Goal: Transaction & Acquisition: Purchase product/service

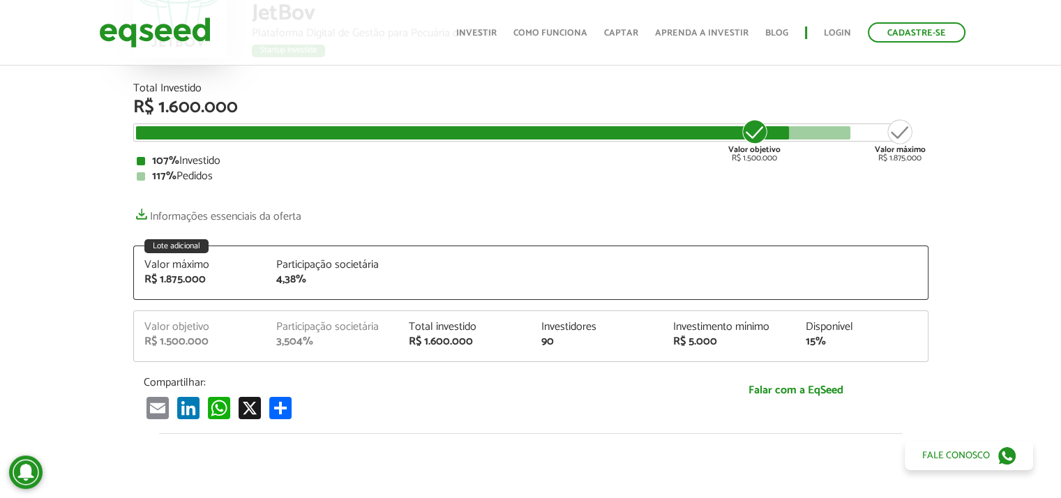
scroll to position [1751, 0]
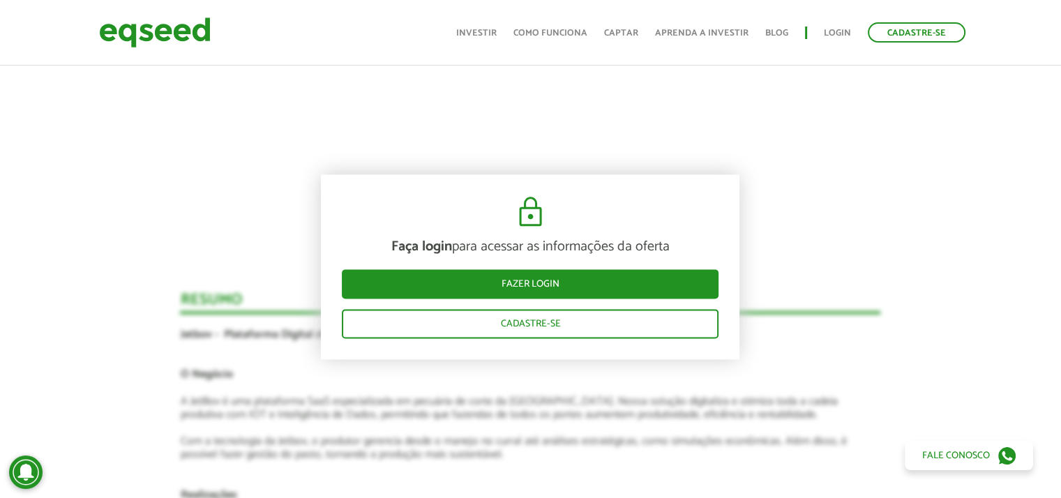
click at [195, 217] on article "Novidades Análise da Oferta 1 Faça login para acessar as informações da oferta …" at bounding box center [530, 319] width 701 height 1900
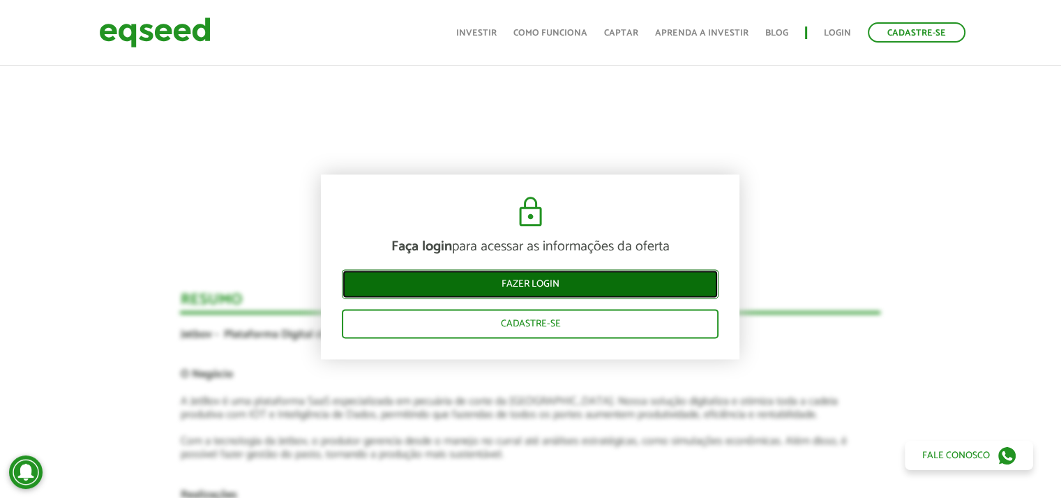
click at [516, 291] on link "Fazer login" at bounding box center [530, 283] width 377 height 29
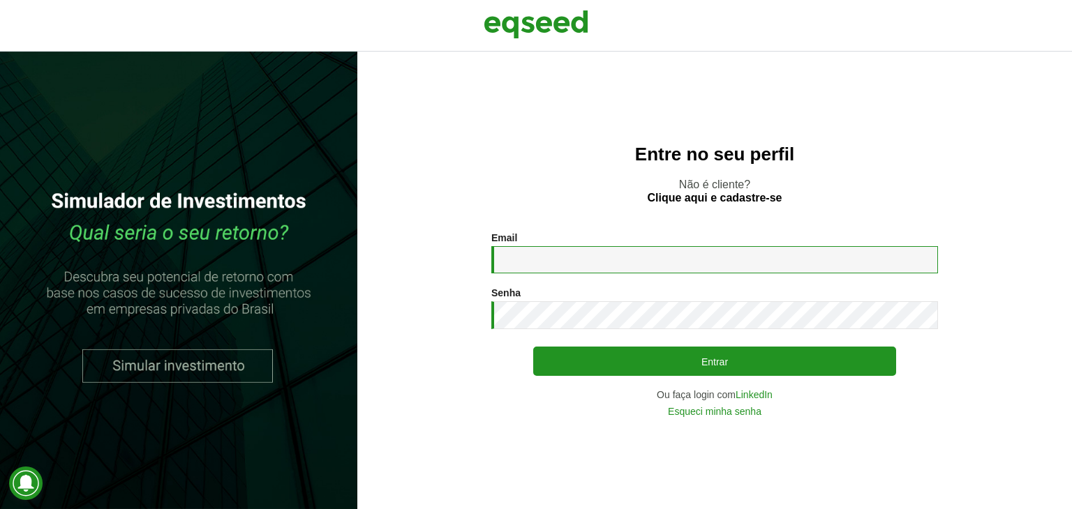
click at [602, 273] on input "Email *" at bounding box center [714, 259] width 447 height 27
type input "**********"
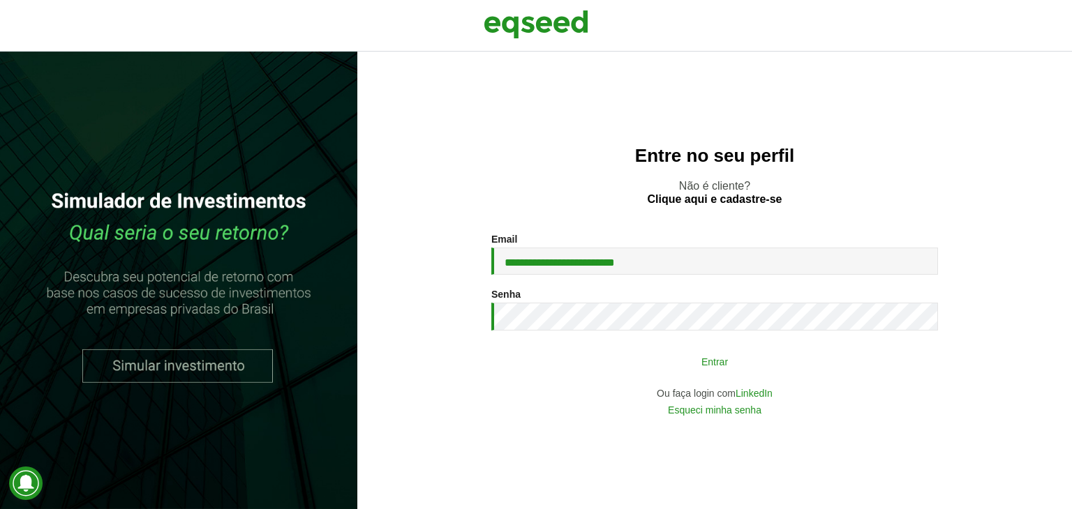
click at [654, 368] on button "Entrar" at bounding box center [714, 361] width 363 height 27
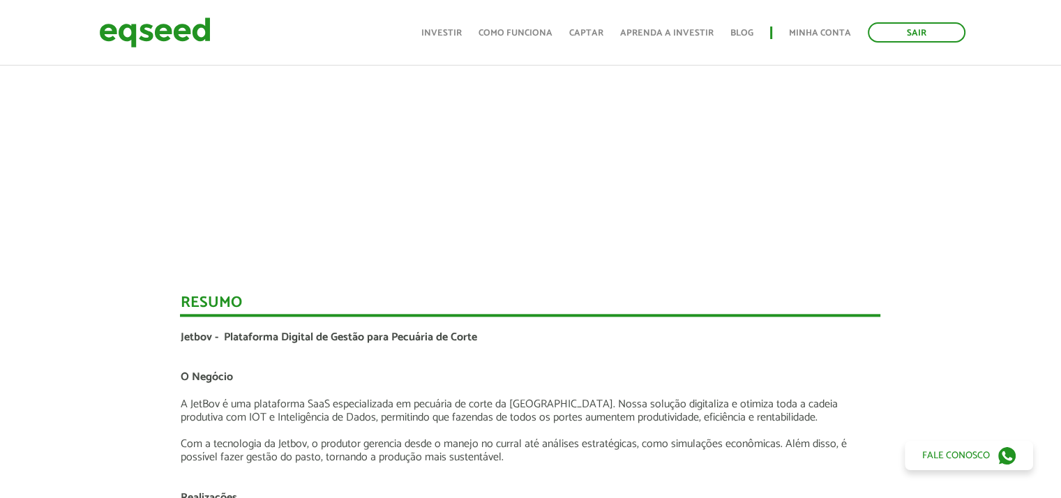
click at [264, 368] on p at bounding box center [530, 363] width 701 height 13
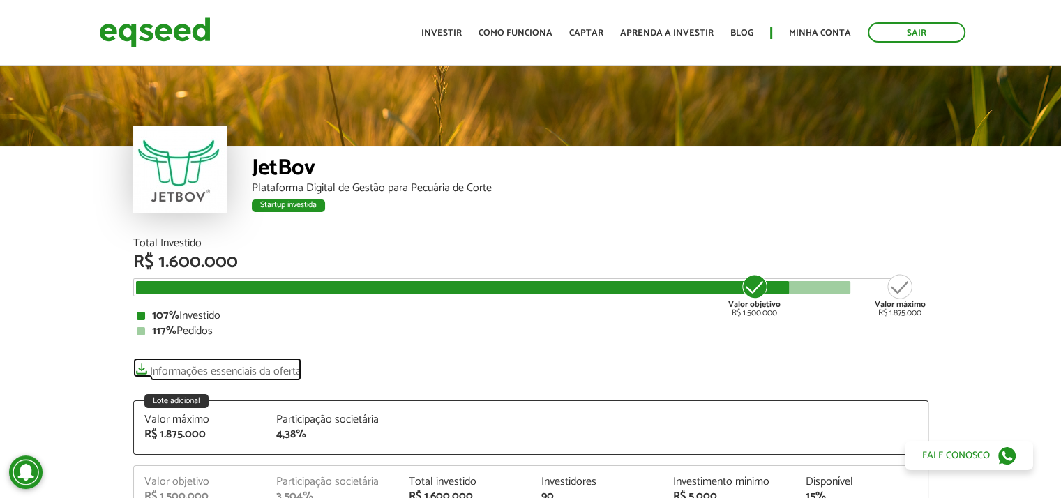
click at [256, 372] on link "Informações essenciais da oferta" at bounding box center [217, 368] width 168 height 20
